Goal: Transaction & Acquisition: Purchase product/service

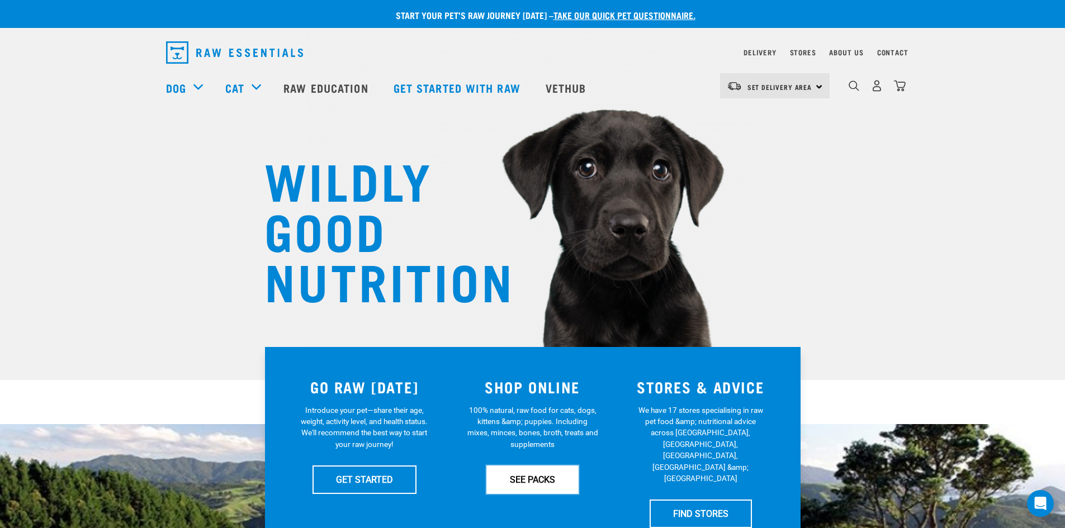
click at [521, 466] on link "SEE PACKS" at bounding box center [532, 480] width 92 height 28
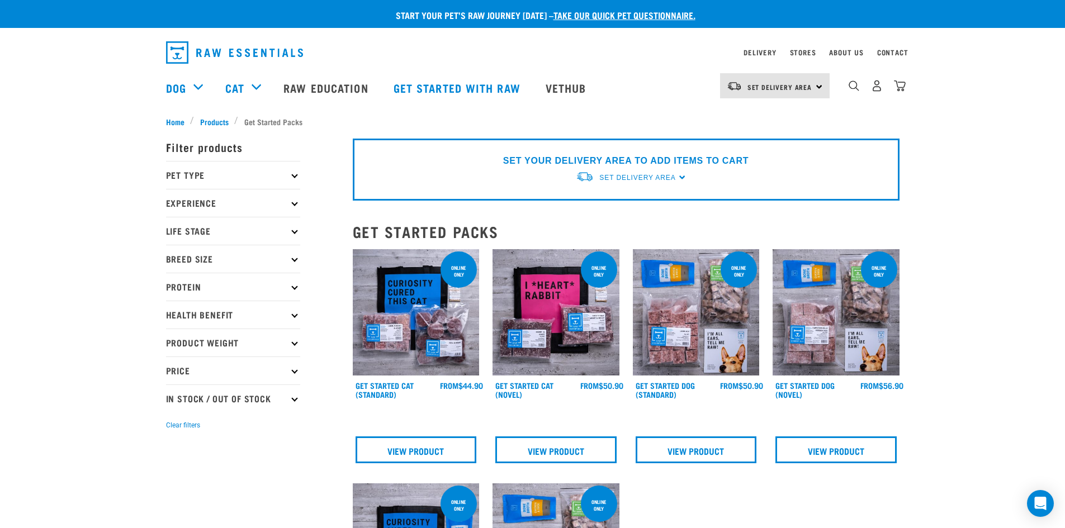
click at [204, 125] on div "× Filter products Pet Type Dog Cat Experience New Raw Feeder Experienced Raw Fe…" at bounding box center [252, 523] width 187 height 805
click at [209, 121] on div "× Filter products Pet Type Dog Cat Experience New Raw Feeder Experienced Raw Fe…" at bounding box center [252, 523] width 187 height 805
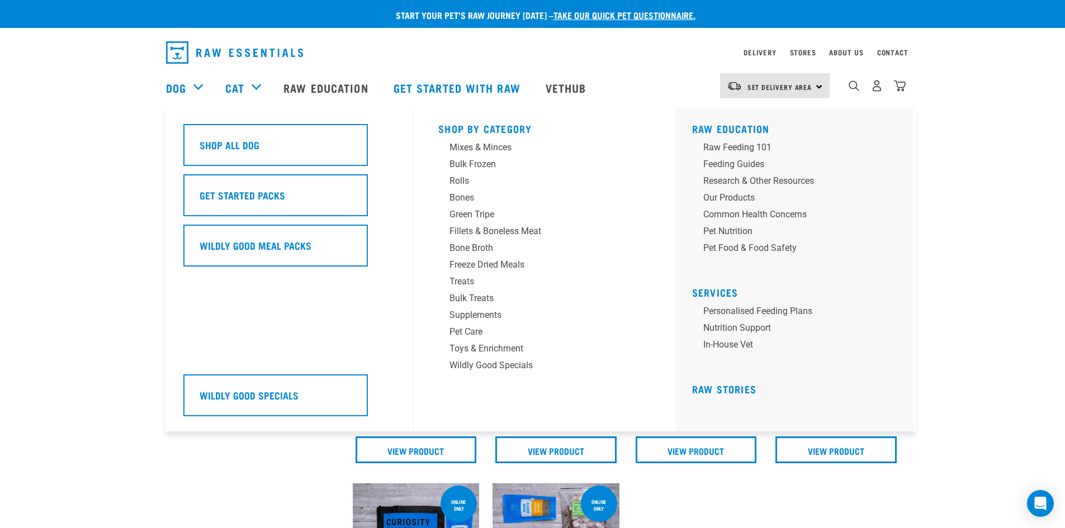
click at [194, 84] on div "Dog" at bounding box center [190, 87] width 48 height 45
click at [472, 284] on div "Treats" at bounding box center [537, 281] width 174 height 13
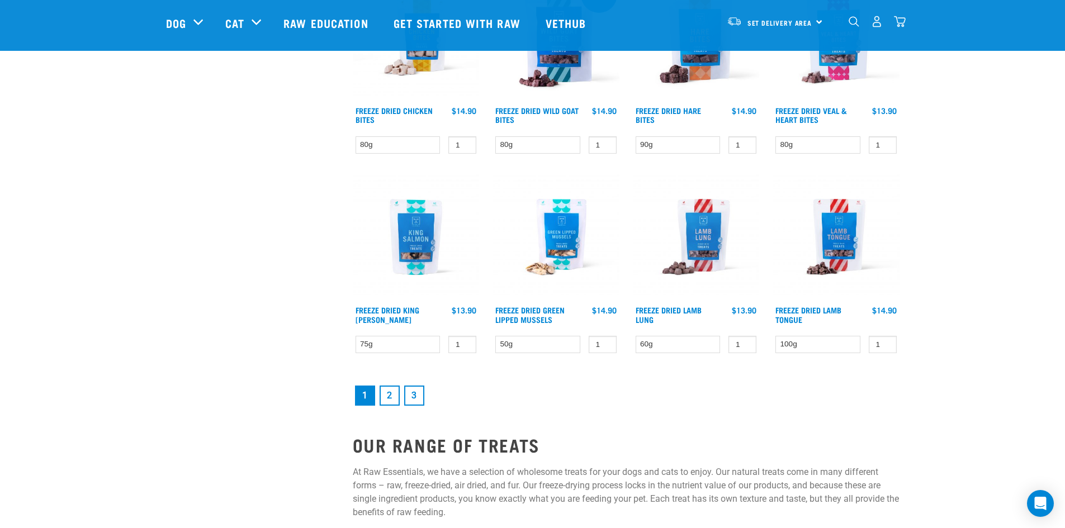
scroll to position [1454, 0]
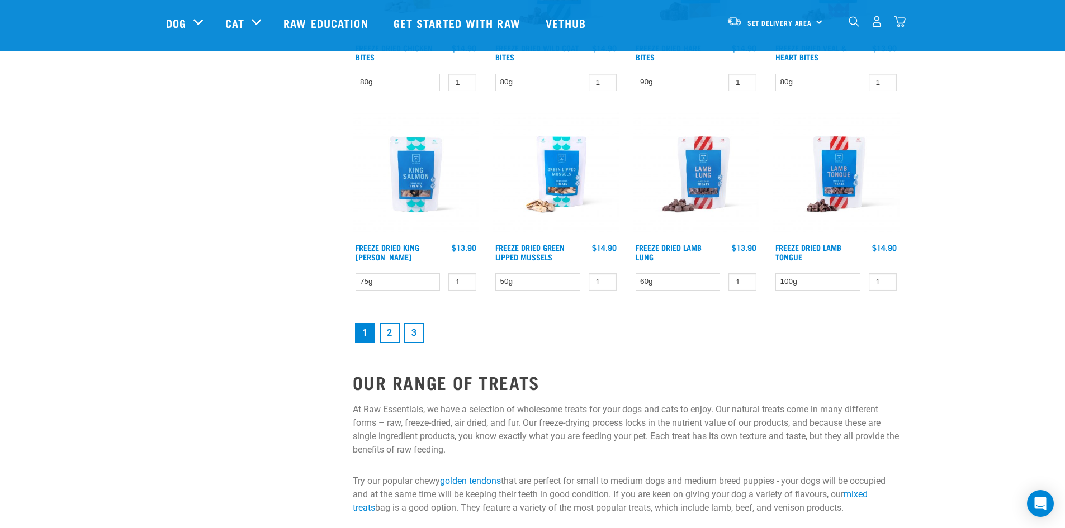
click at [391, 331] on link "2" at bounding box center [390, 333] width 20 height 20
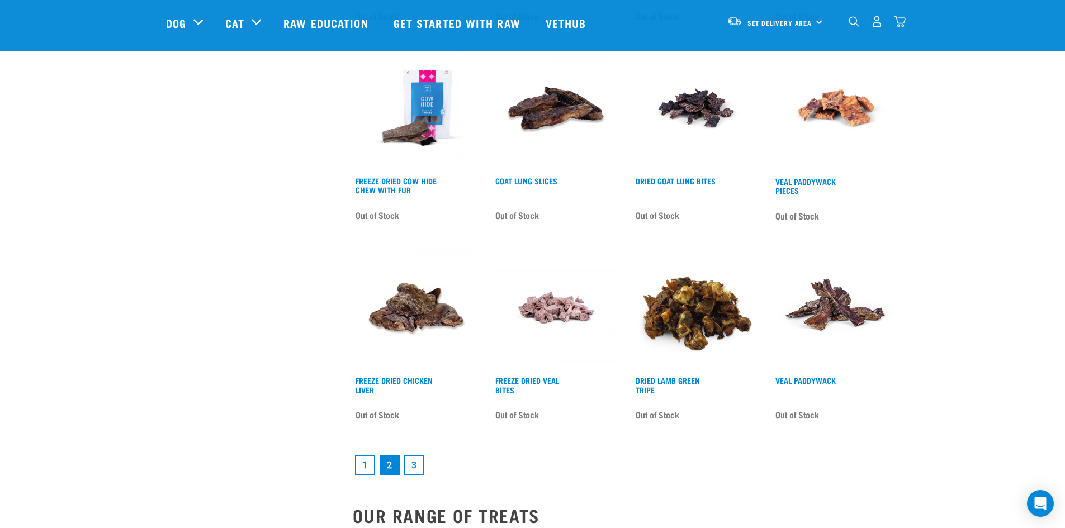
scroll to position [1342, 0]
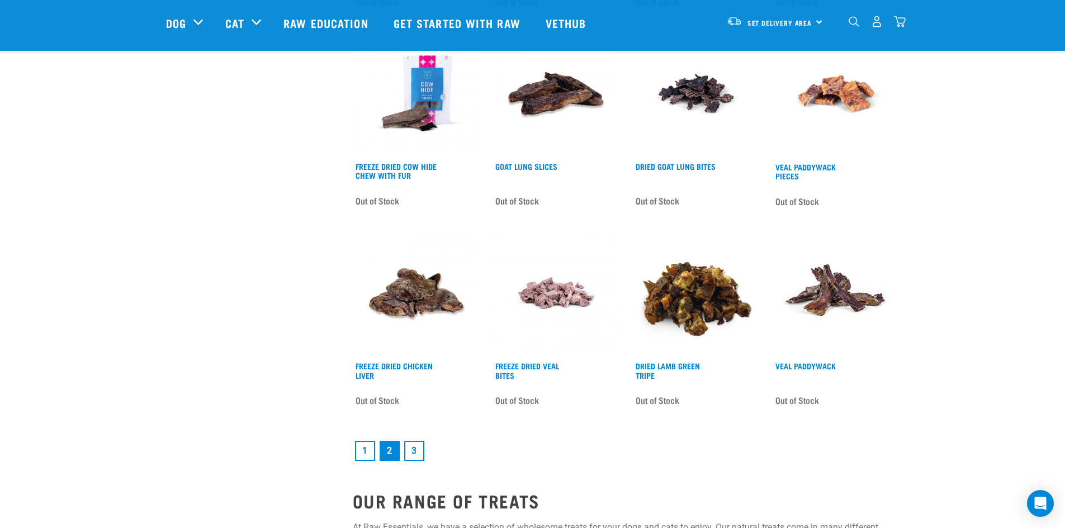
click at [425, 451] on li "3" at bounding box center [414, 451] width 25 height 25
click at [418, 452] on link "3" at bounding box center [414, 451] width 20 height 20
click at [413, 451] on link "3" at bounding box center [414, 451] width 20 height 20
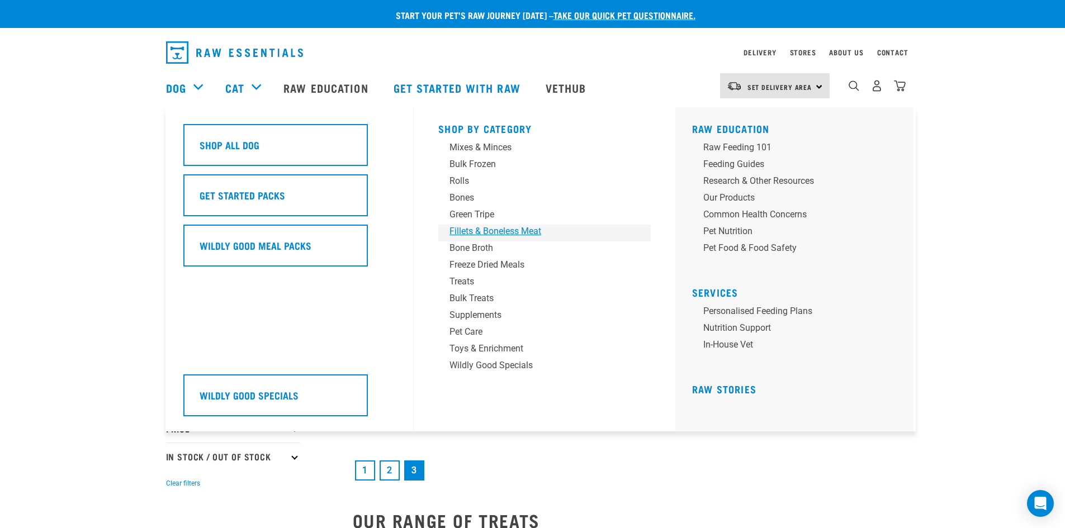
click at [478, 233] on div "Fillets & Boneless Meat" at bounding box center [537, 231] width 174 height 13
